Goal: Information Seeking & Learning: Learn about a topic

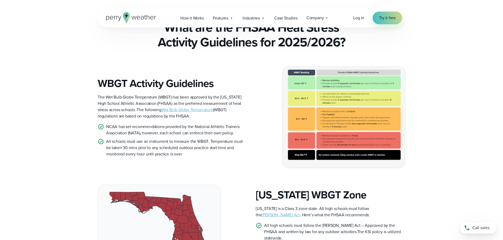
scroll to position [105, 0]
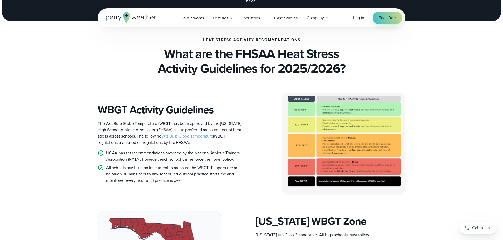
click at [316, 136] on img at bounding box center [343, 143] width 123 height 101
click at [346, 133] on img at bounding box center [343, 143] width 123 height 101
click at [349, 121] on img at bounding box center [343, 143] width 123 height 101
drag, startPoint x: 349, startPoint y: 121, endPoint x: 324, endPoint y: 126, distance: 25.5
click at [325, 126] on img at bounding box center [343, 143] width 123 height 101
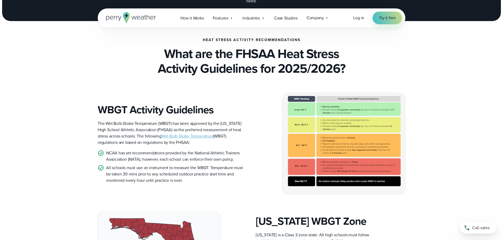
click at [333, 126] on img at bounding box center [343, 143] width 123 height 101
click at [323, 132] on img at bounding box center [343, 143] width 123 height 101
click at [329, 130] on img at bounding box center [343, 143] width 123 height 101
